Goal: Task Accomplishment & Management: Manage account settings

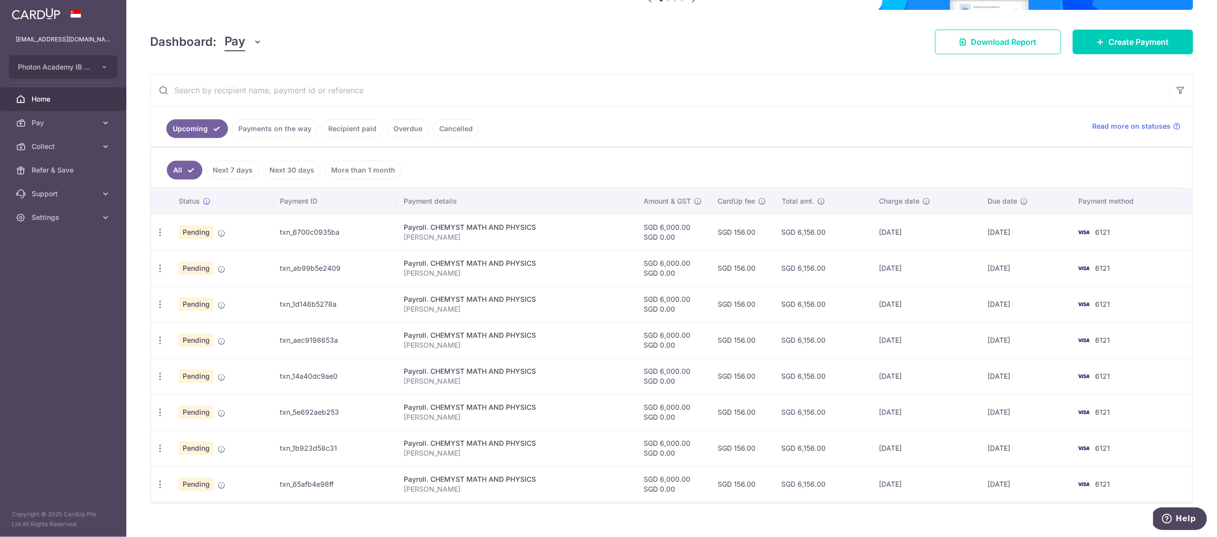
scroll to position [124, 0]
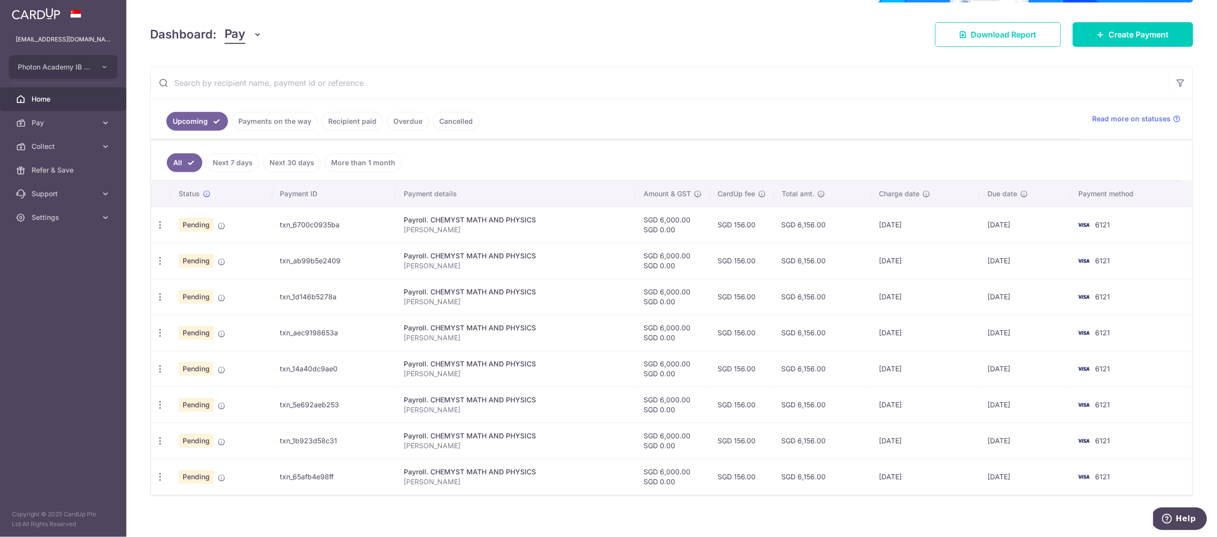
click at [355, 120] on link "Recipient paid" at bounding box center [352, 121] width 61 height 19
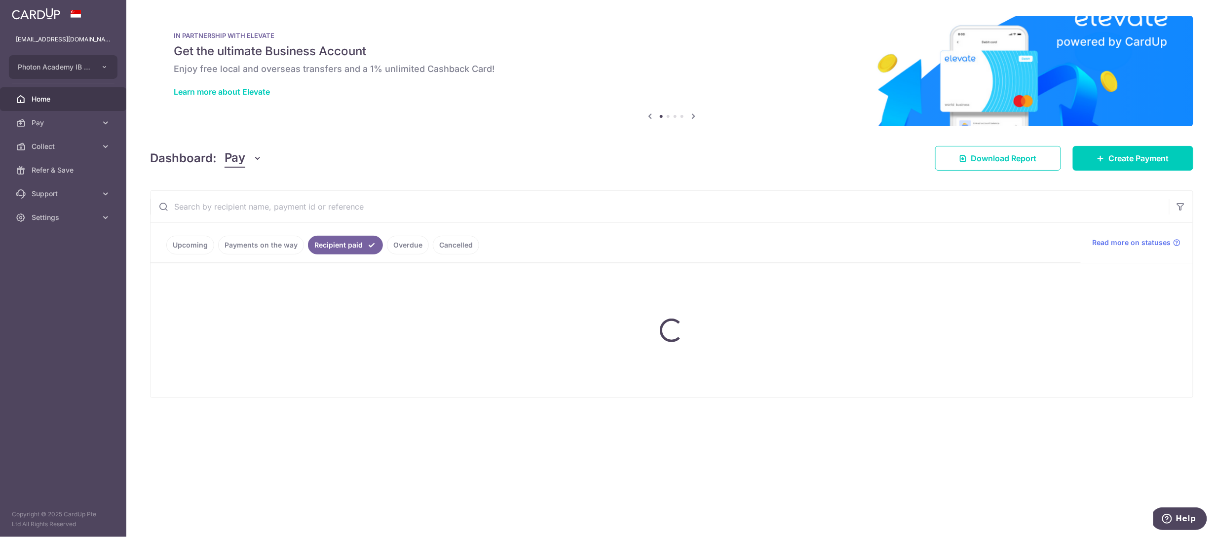
scroll to position [0, 0]
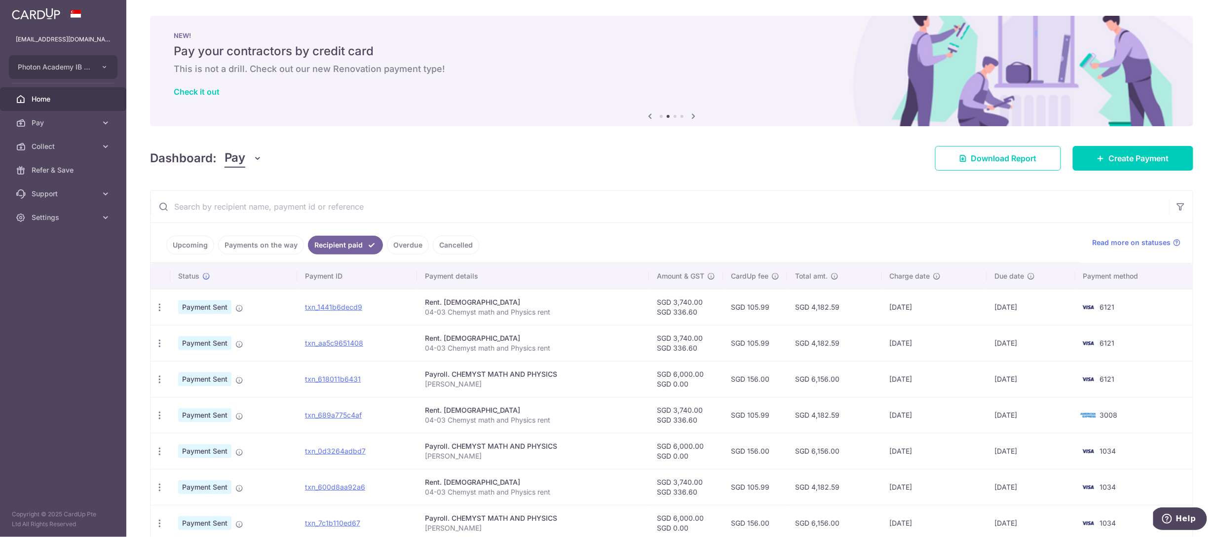
click at [188, 229] on ul "Upcoming Payments on the way Recipient paid Overdue Cancelled" at bounding box center [616, 243] width 930 height 40
click at [189, 241] on link "Upcoming" at bounding box center [190, 245] width 48 height 19
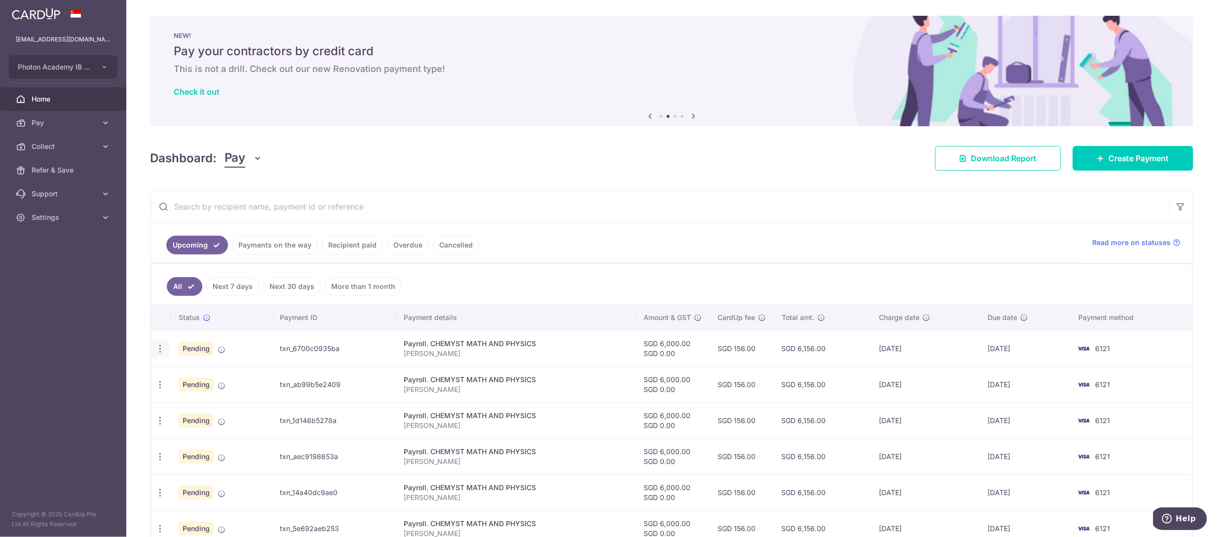
click at [158, 344] on icon "button" at bounding box center [160, 349] width 10 height 10
click at [172, 372] on link "Update payment" at bounding box center [203, 376] width 103 height 24
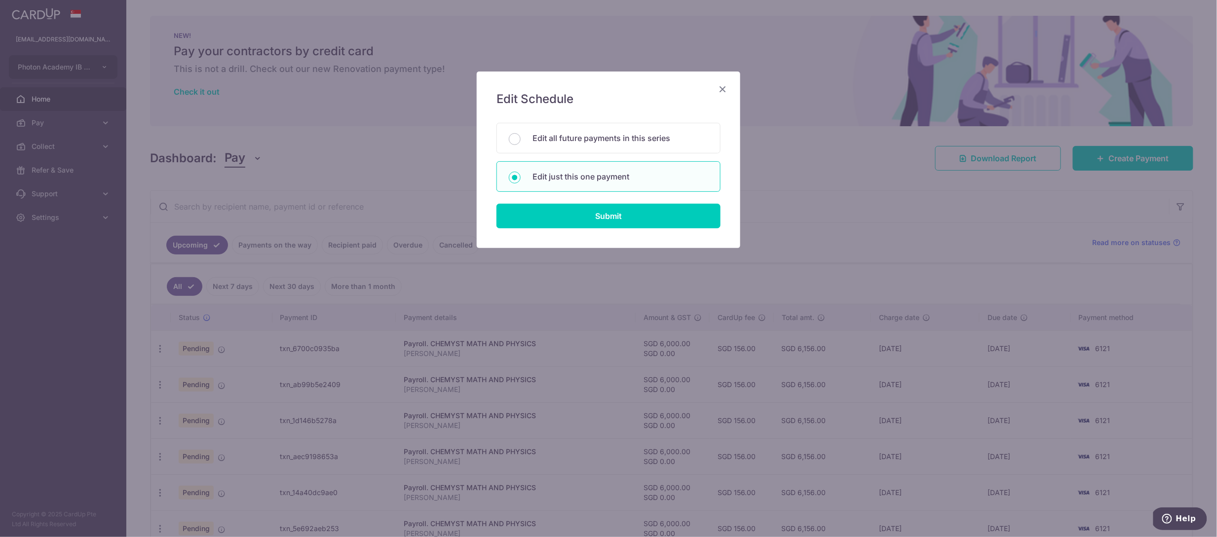
click at [719, 90] on icon "Close" at bounding box center [723, 89] width 12 height 12
